Goal: Find specific page/section: Find specific page/section

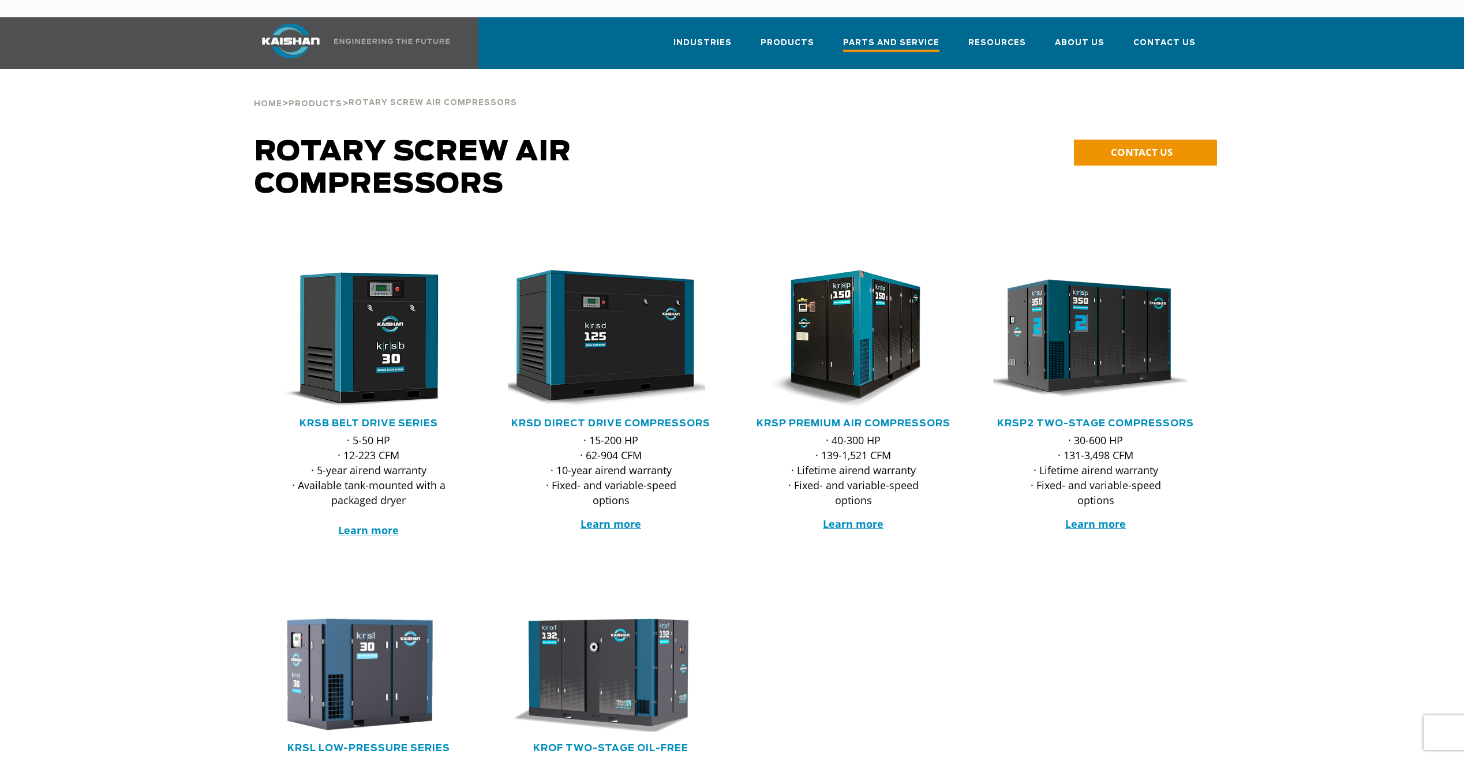
click at [899, 36] on span "Parts and Service" at bounding box center [891, 44] width 96 height 16
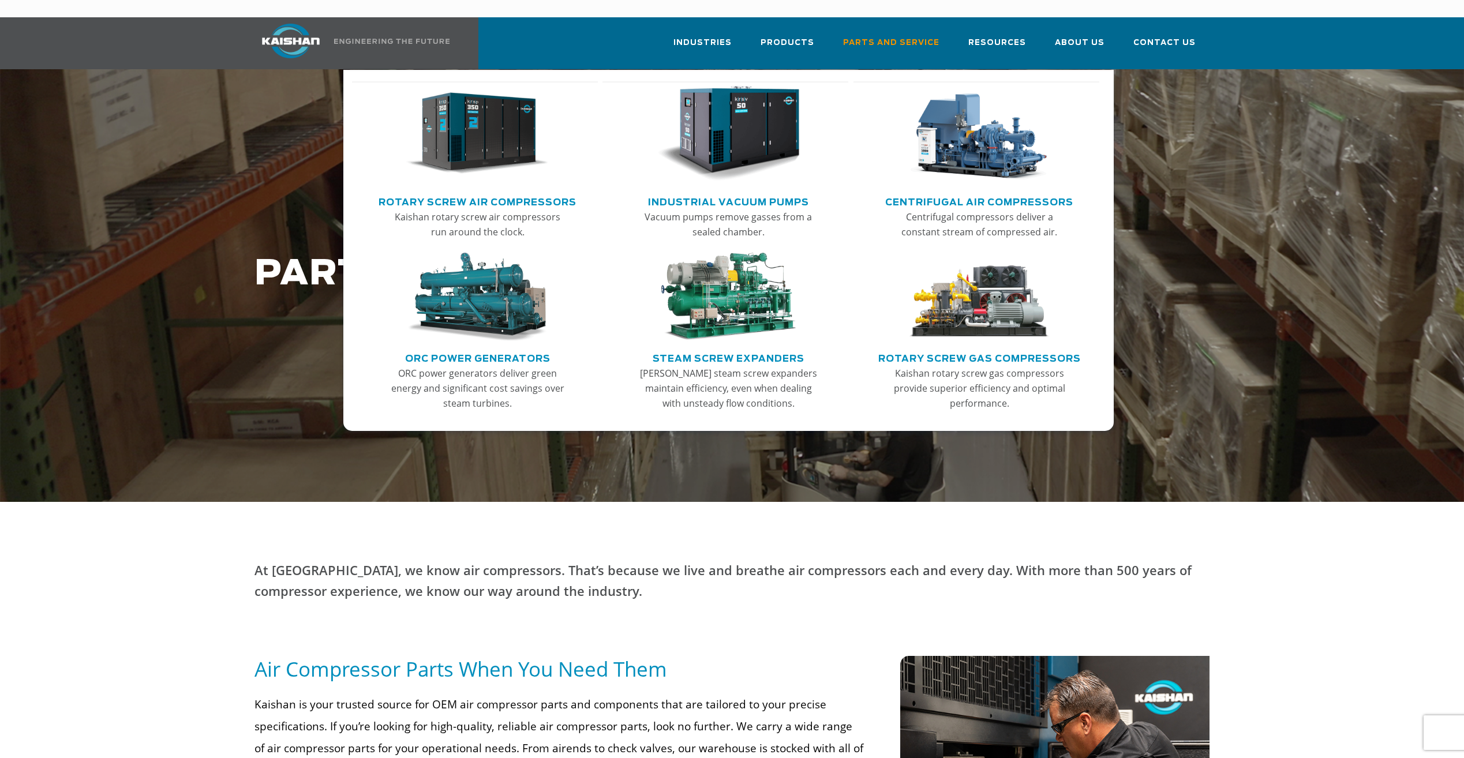
click at [480, 173] on link "Main menu" at bounding box center [478, 136] width 226 height 111
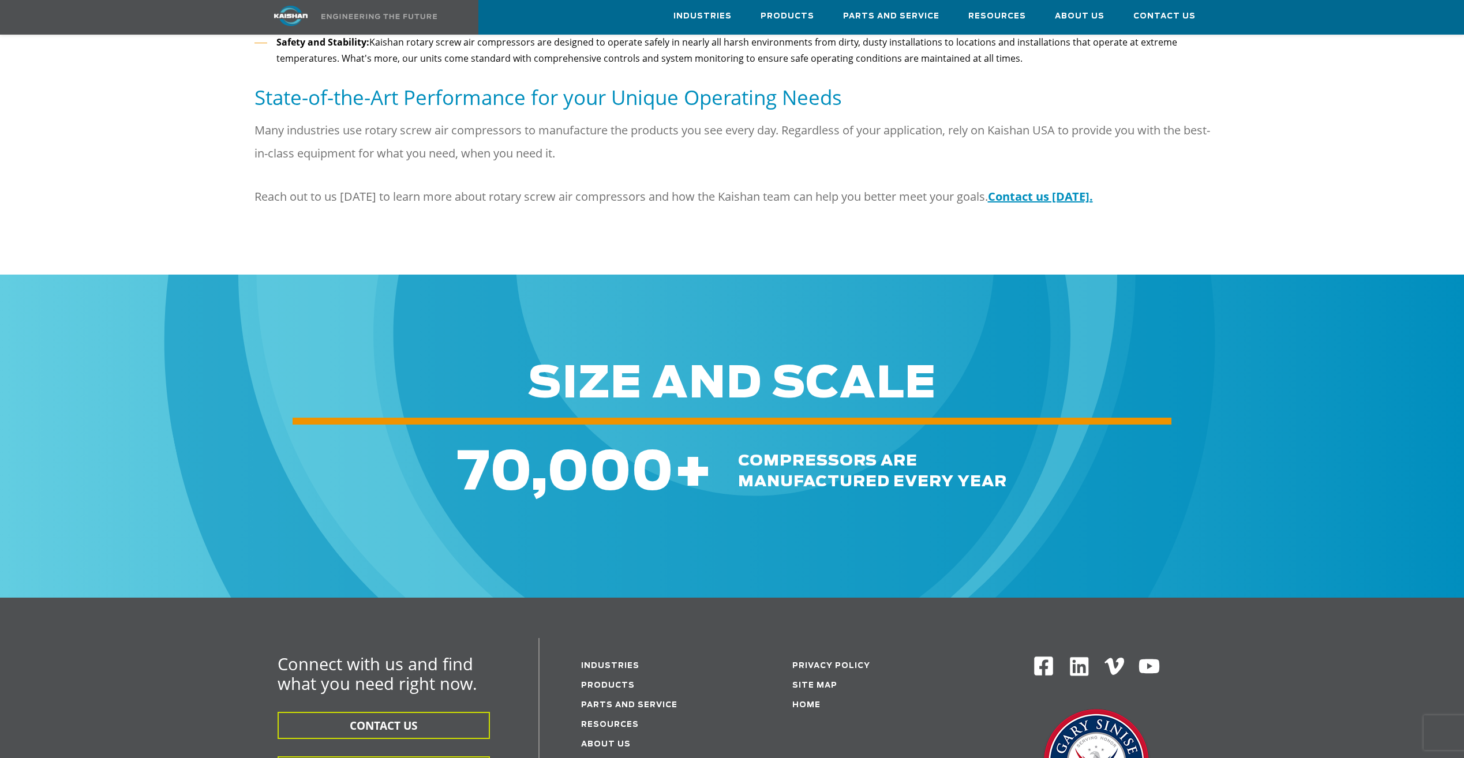
scroll to position [1615, 0]
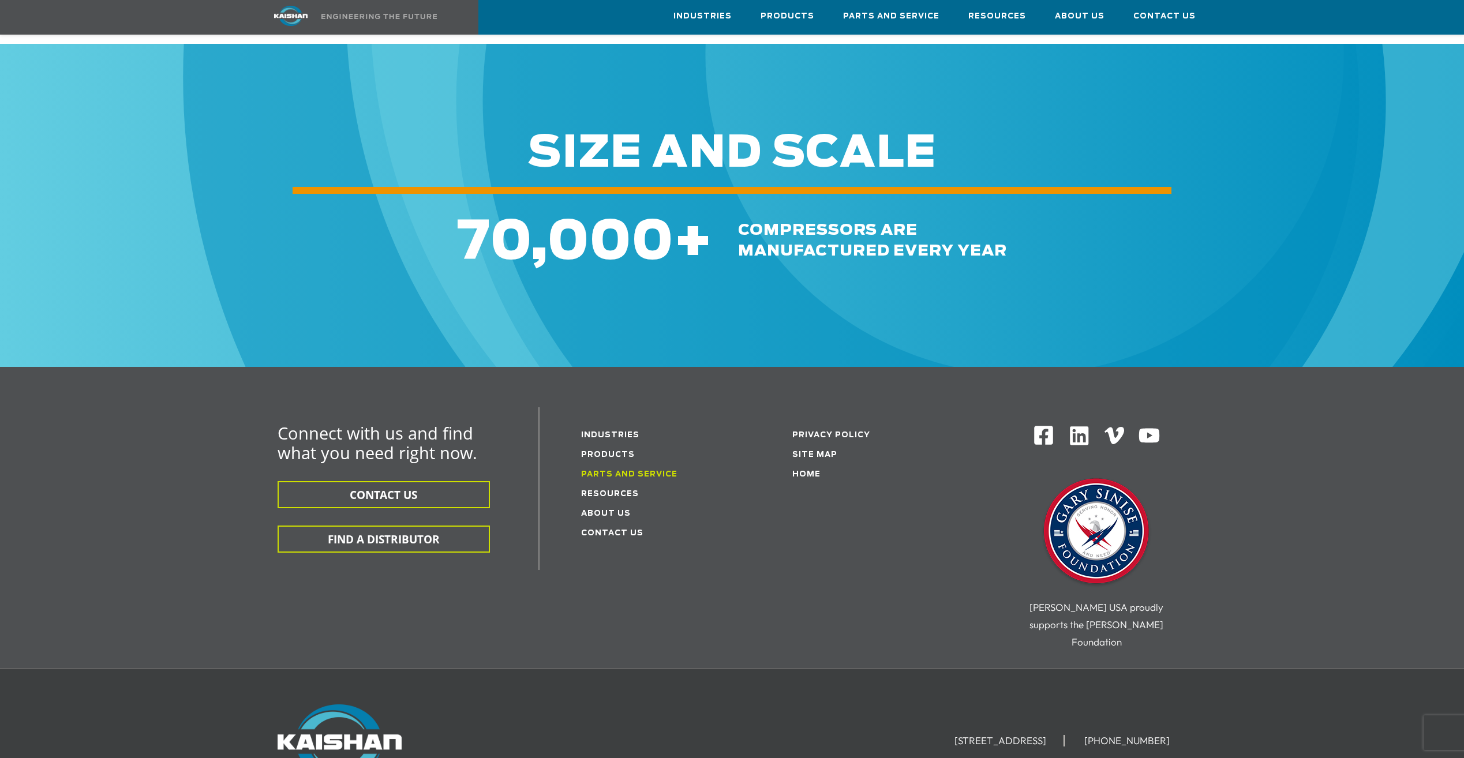
click at [627, 471] on link "Parts and service" at bounding box center [629, 475] width 96 height 8
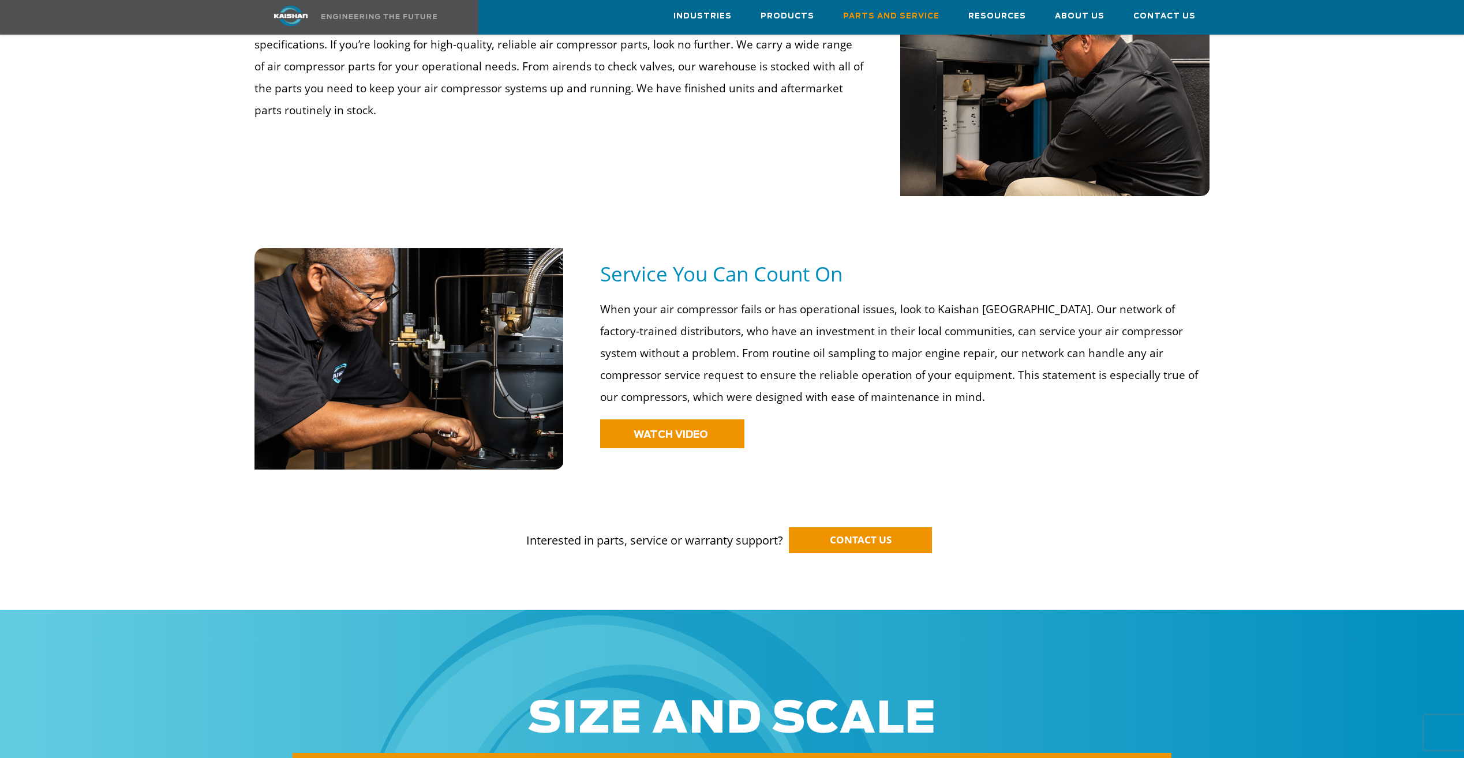
scroll to position [692, 0]
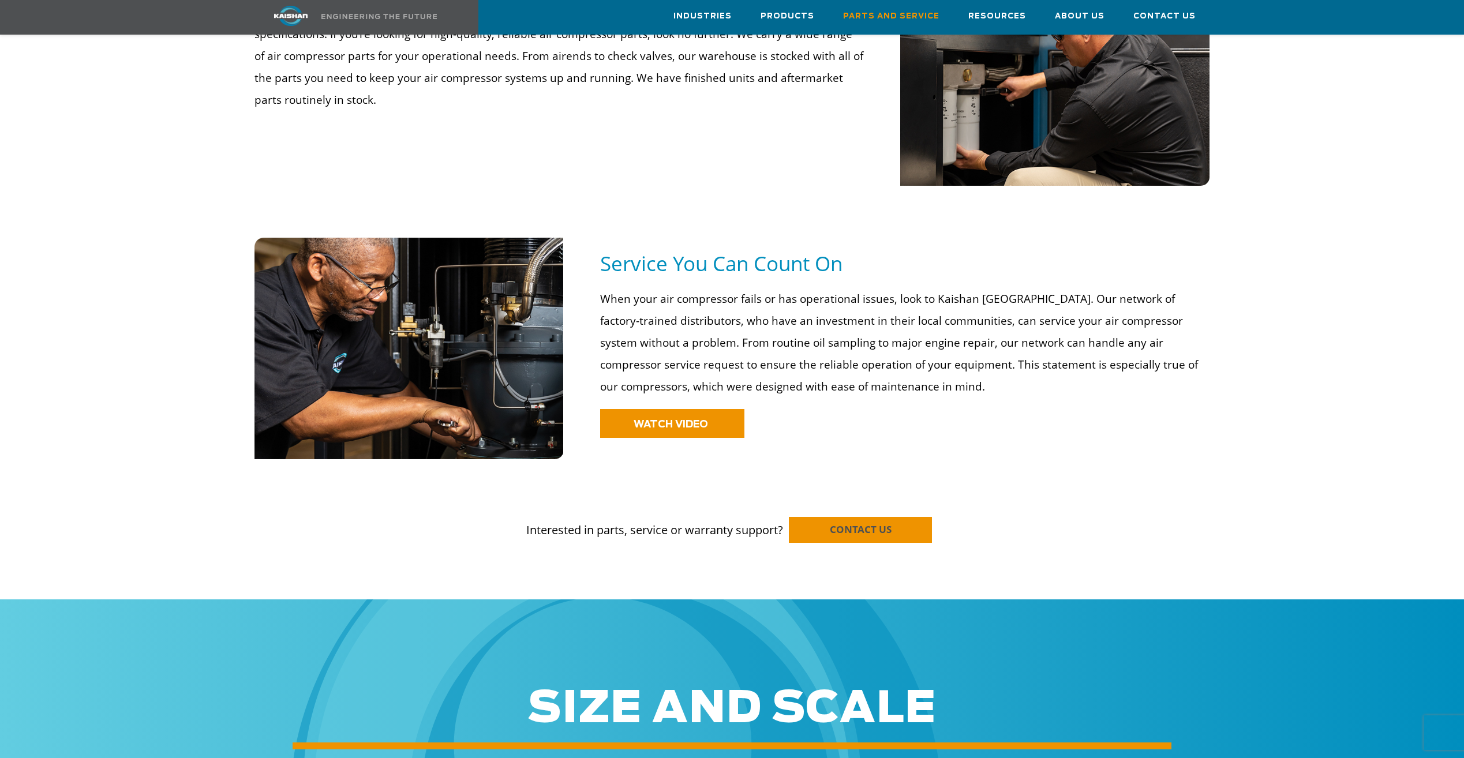
click at [833, 523] on span "CONTACT US" at bounding box center [861, 529] width 62 height 13
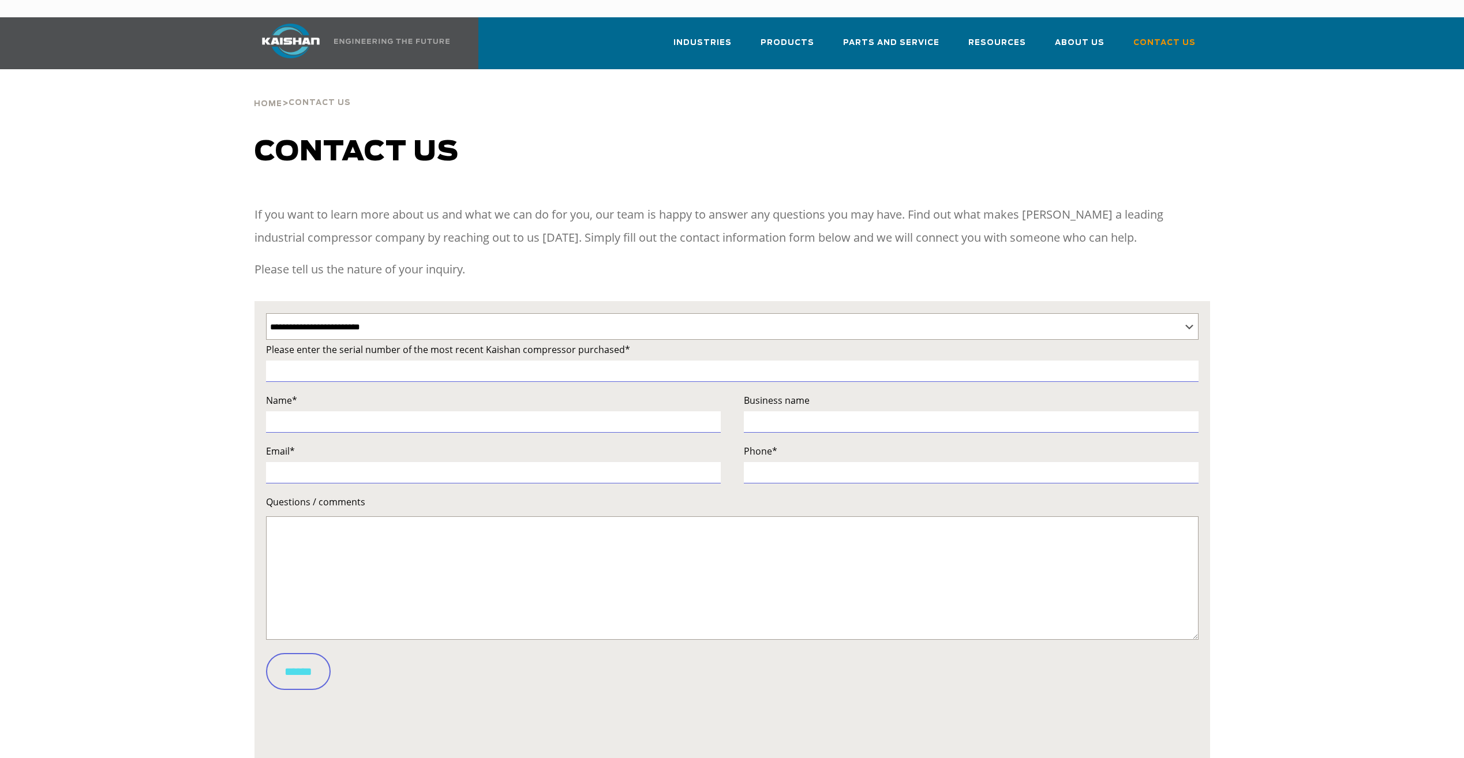
select select "**********"
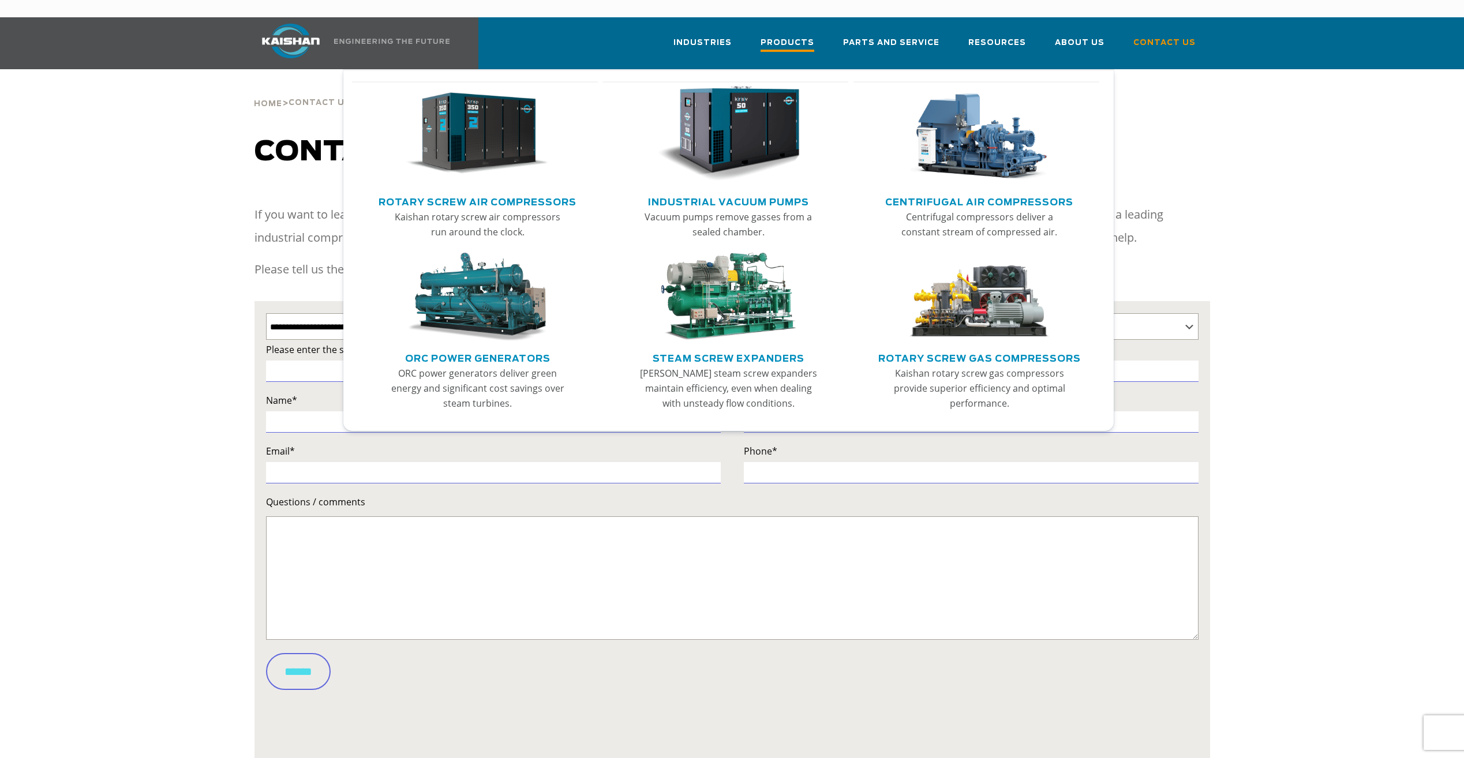
click at [804, 36] on span "Products" at bounding box center [787, 44] width 54 height 16
